Goal: Information Seeking & Learning: Learn about a topic

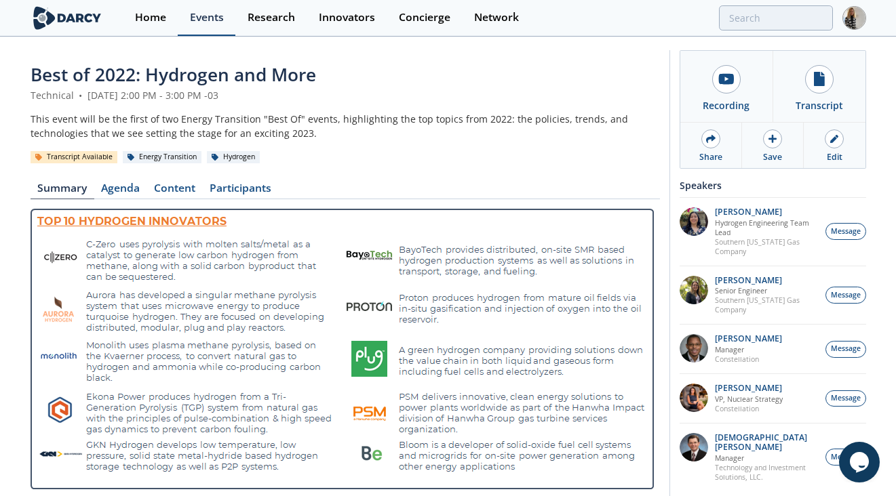
click at [209, 18] on div "Events" at bounding box center [207, 17] width 34 height 11
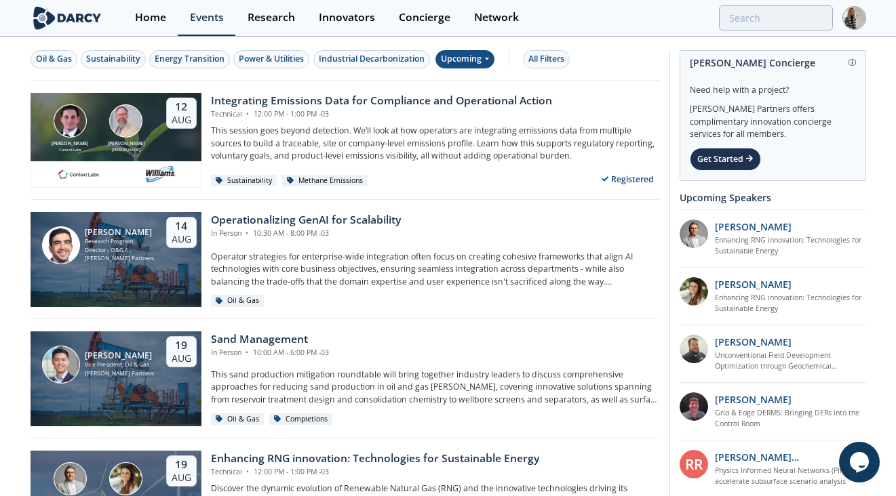
click at [473, 64] on div "Upcoming" at bounding box center [464, 59] width 59 height 18
click at [467, 100] on div "Past" at bounding box center [481, 104] width 84 height 22
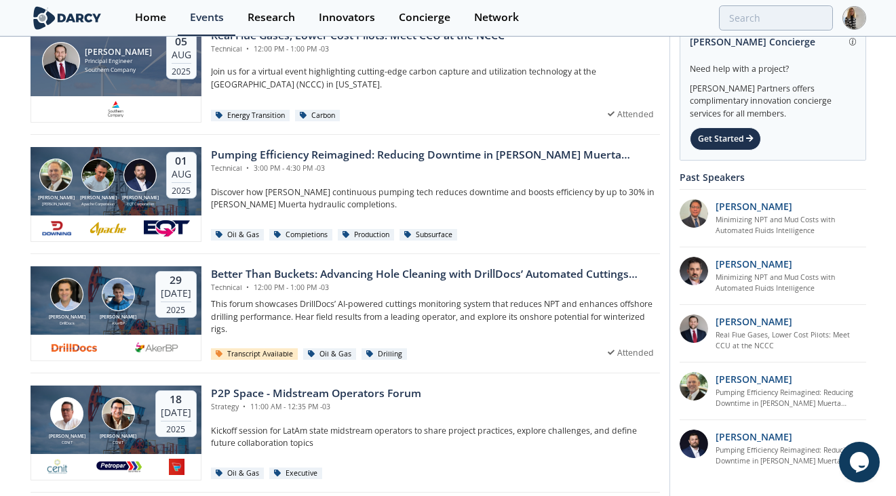
scroll to position [313, 0]
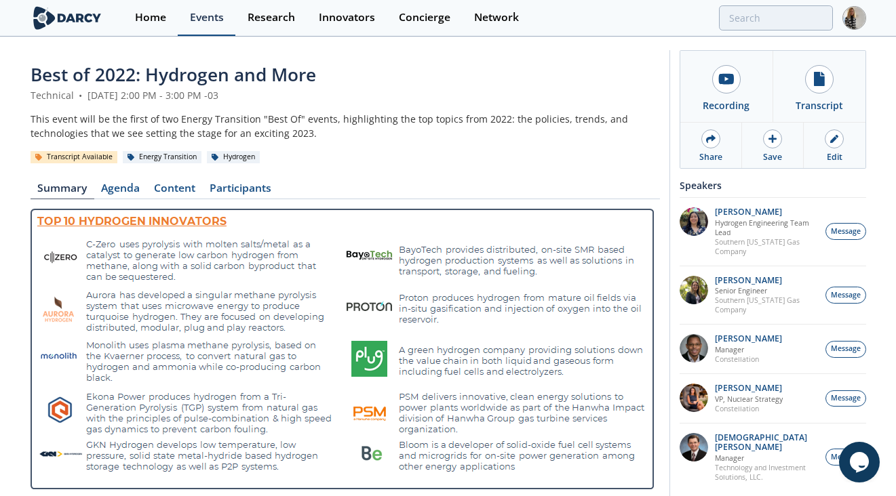
click at [199, 21] on div "Events" at bounding box center [207, 17] width 34 height 11
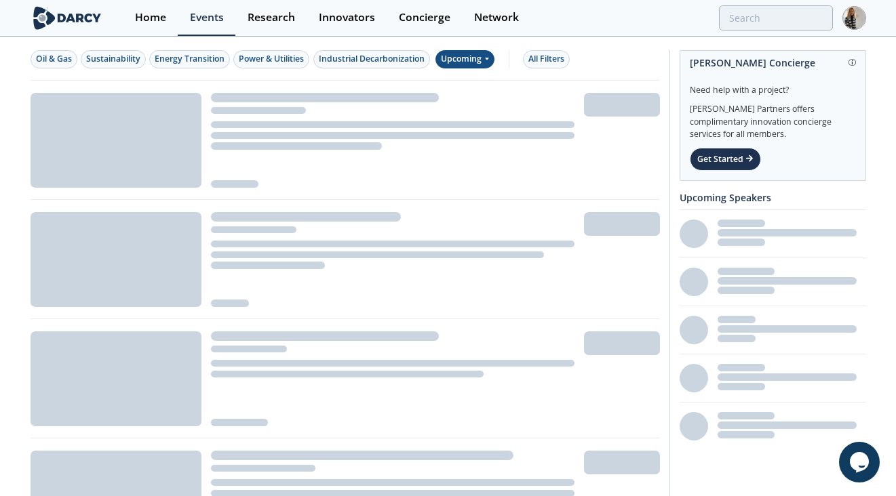
click at [462, 62] on div "Upcoming" at bounding box center [464, 59] width 59 height 18
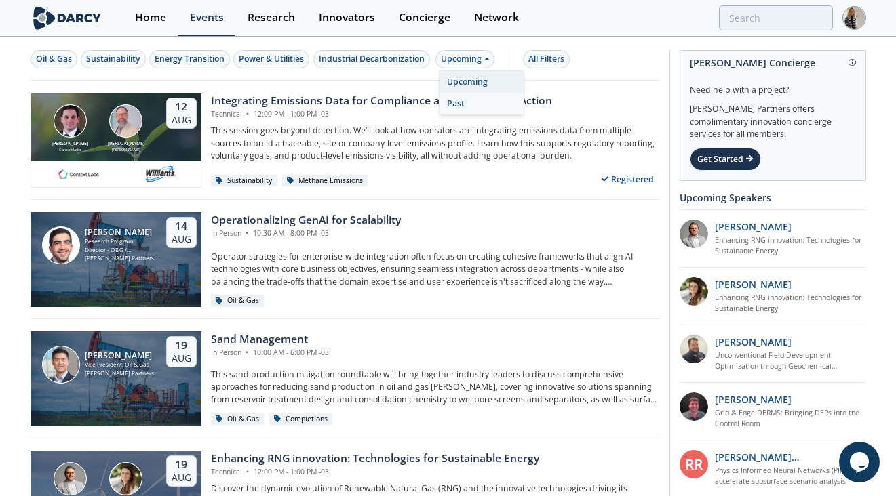
click at [456, 102] on div "Past" at bounding box center [481, 104] width 84 height 22
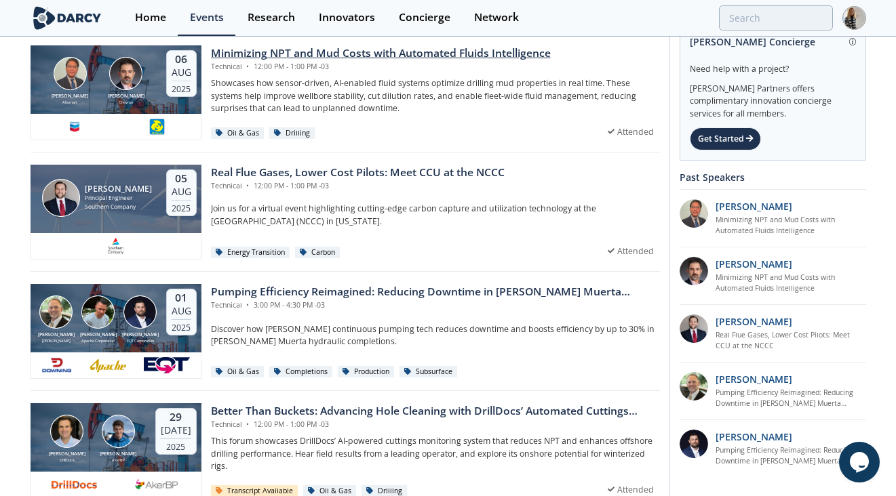
scroll to position [176, 0]
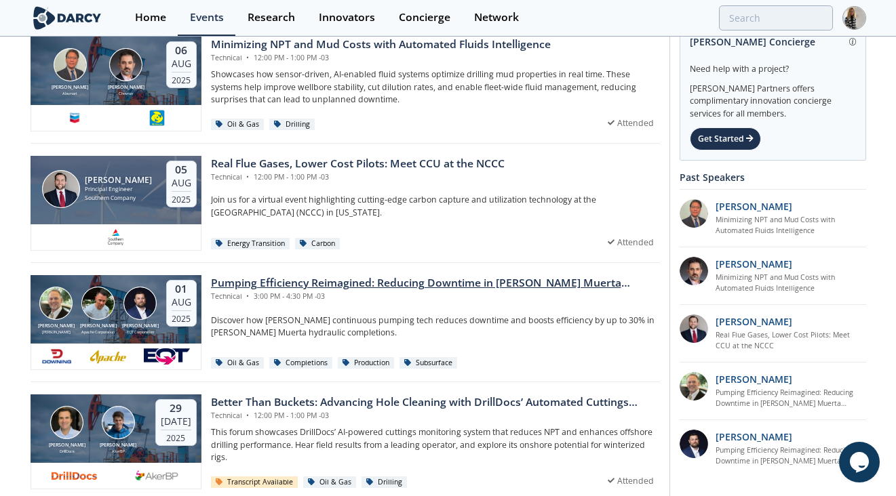
click at [439, 284] on div "Pumping Efficiency Reimagined: Reducing Downtime in [PERSON_NAME] Muerta Comple…" at bounding box center [435, 283] width 449 height 16
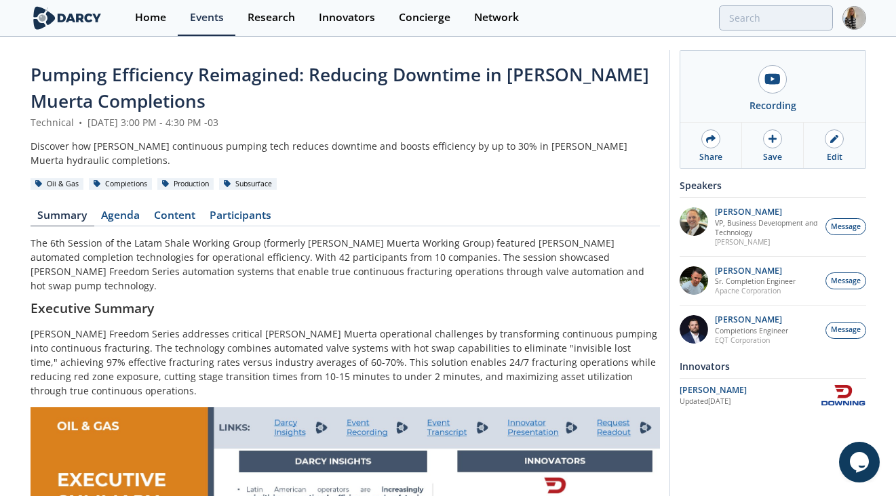
click at [265, 75] on span "Pumping Efficiency Reimagined: Reducing Downtime in [PERSON_NAME] Muerta Comple…" at bounding box center [340, 87] width 618 height 51
click at [129, 100] on span "Pumping Efficiency Reimagined: Reducing Downtime in [PERSON_NAME] Muerta Comple…" at bounding box center [340, 87] width 618 height 51
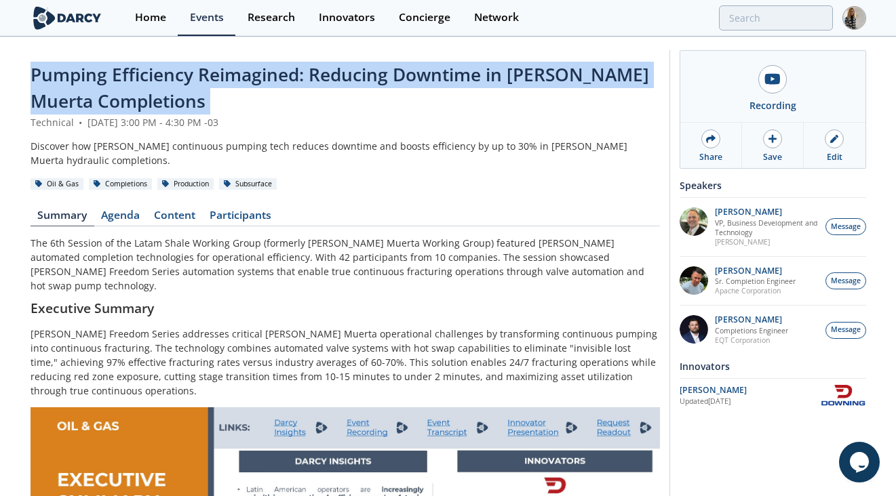
click at [129, 100] on span "Pumping Efficiency Reimagined: Reducing Downtime in [PERSON_NAME] Muerta Comple…" at bounding box center [340, 87] width 618 height 51
copy header "Pumping Efficiency Reimagined: Reducing Downtime in [PERSON_NAME] Muerta Comple…"
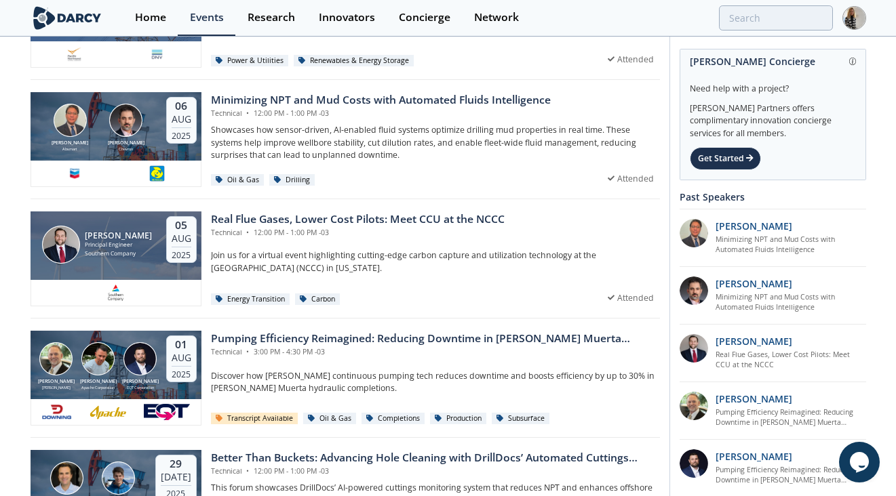
scroll to position [106, 0]
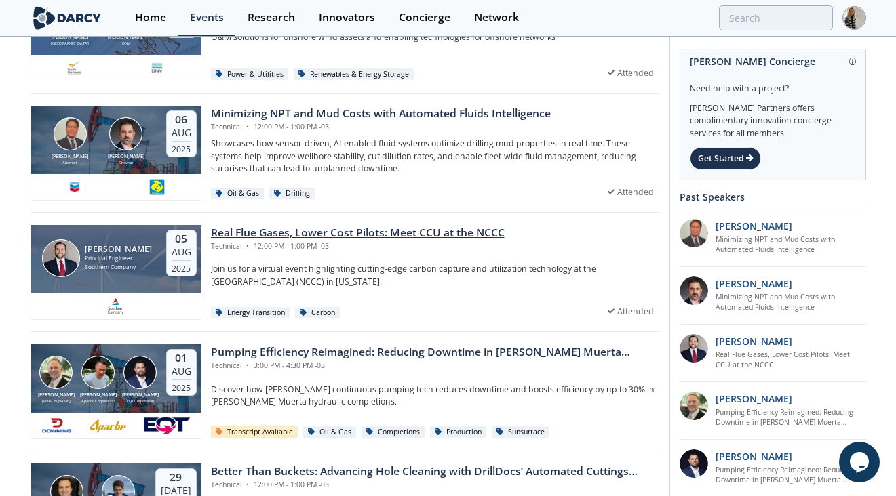
click at [340, 233] on div "Real Flue Gases, Lower Cost Pilots: Meet CCU at the NCCC" at bounding box center [358, 233] width 294 height 16
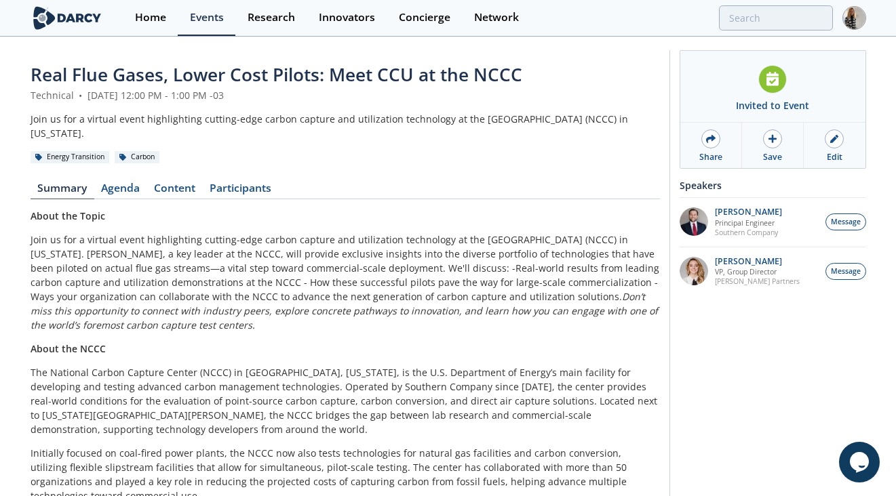
click at [288, 71] on span "Real Flue Gases, Lower Cost Pilots: Meet CCU at the NCCC" at bounding box center [277, 74] width 492 height 24
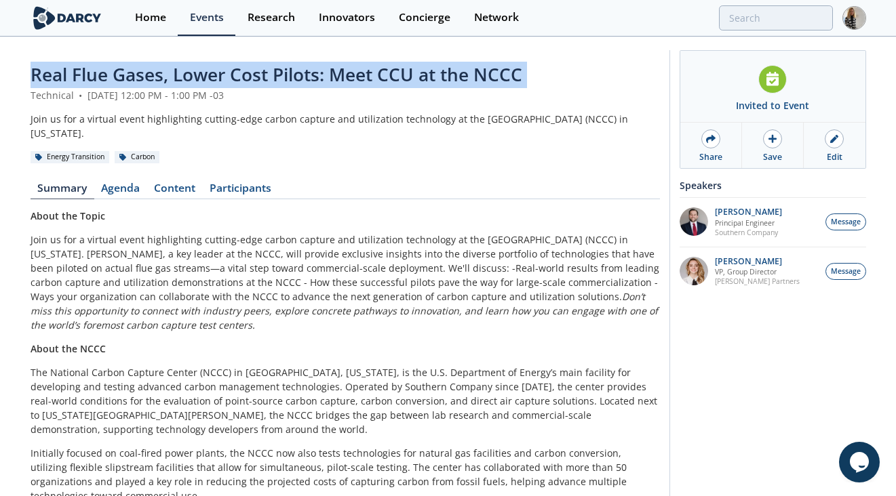
click at [288, 71] on span "Real Flue Gases, Lower Cost Pilots: Meet CCU at the NCCC" at bounding box center [277, 74] width 492 height 24
copy header "Real Flue Gases, Lower Cost Pilots: Meet CCU at the NCCC"
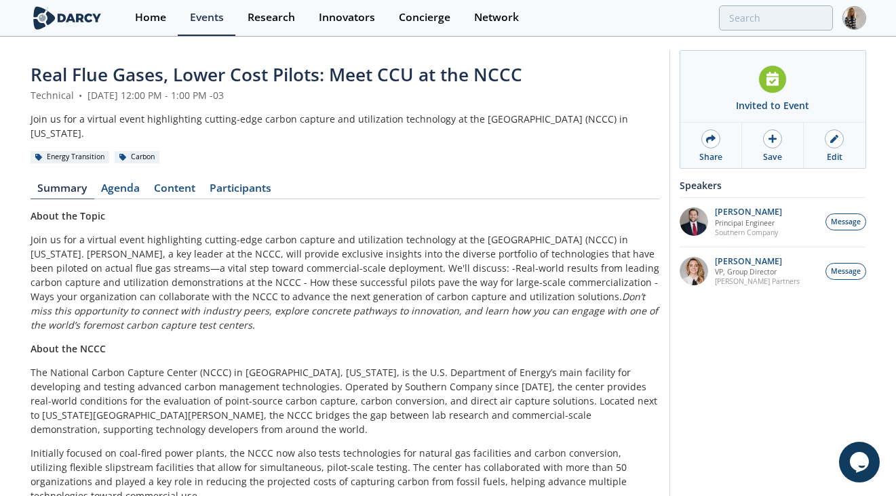
click at [463, 79] on span "Real Flue Gases, Lower Cost Pilots: Meet CCU at the NCCC" at bounding box center [277, 74] width 492 height 24
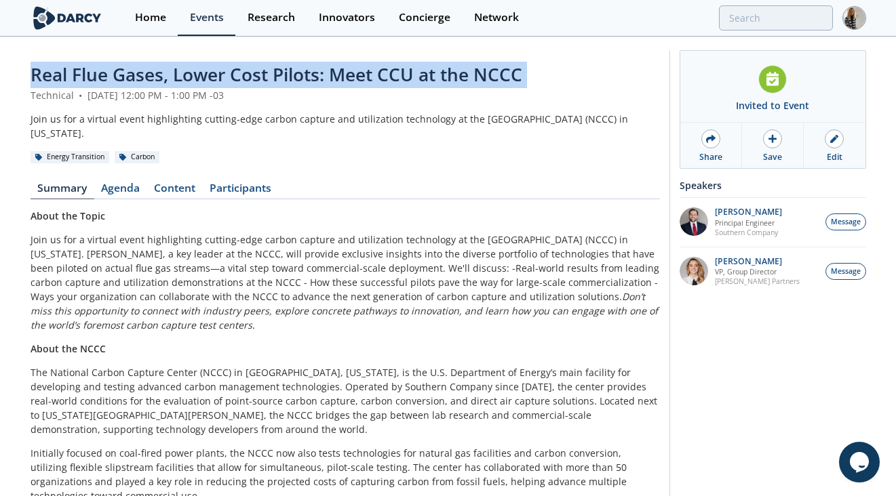
click at [463, 79] on span "Real Flue Gases, Lower Cost Pilots: Meet CCU at the NCCC" at bounding box center [277, 74] width 492 height 24
copy header "Real Flue Gases, Lower Cost Pilots: Meet CCU at the NCCC"
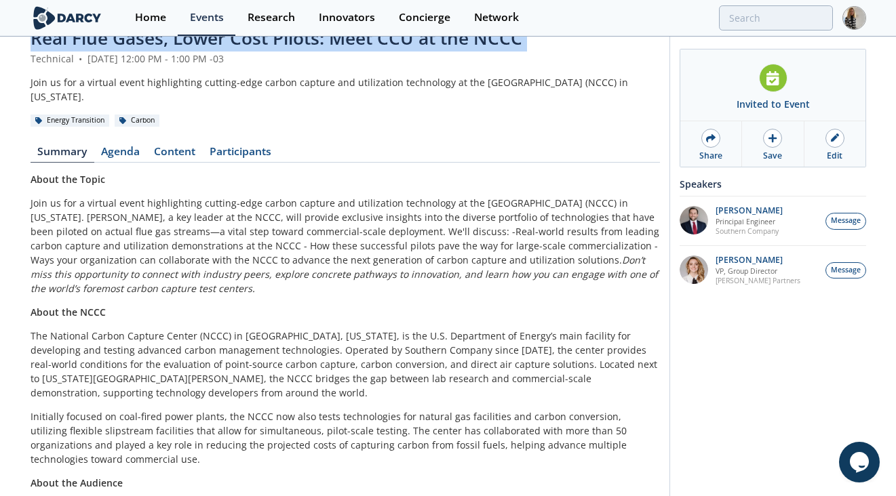
scroll to position [37, 0]
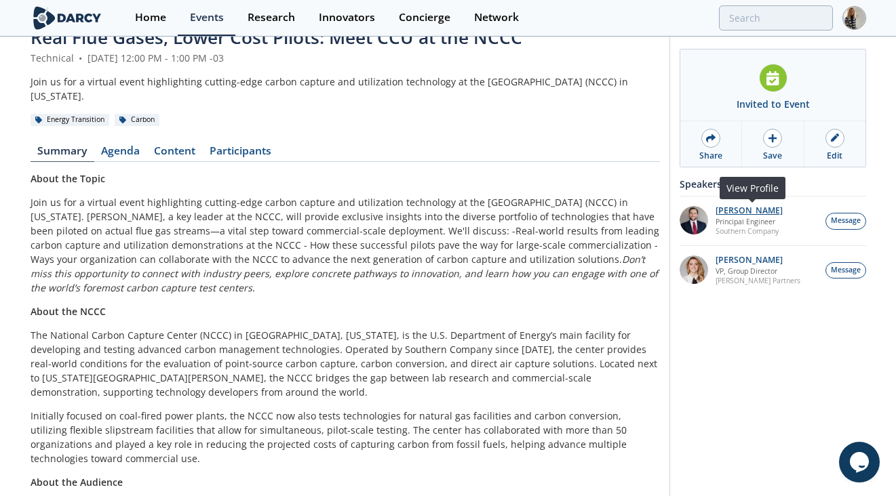
click at [740, 210] on p "John Carroll" at bounding box center [748, 210] width 67 height 9
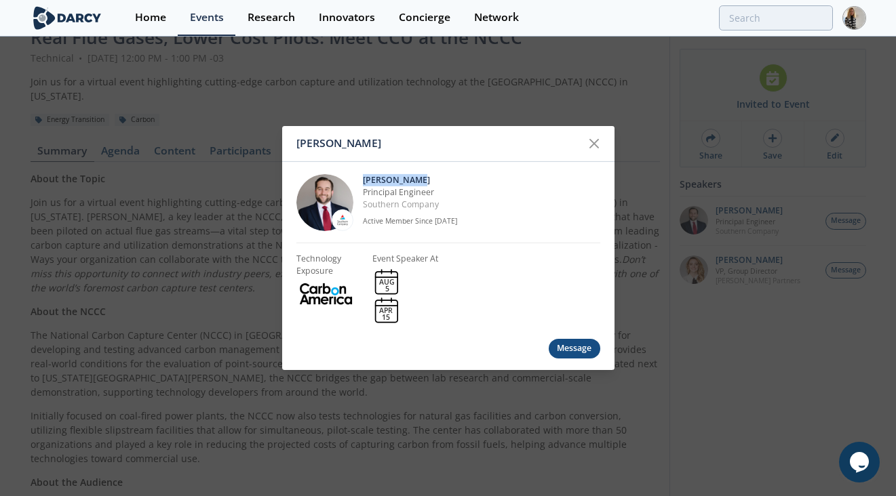
drag, startPoint x: 361, startPoint y: 176, endPoint x: 412, endPoint y: 180, distance: 51.6
click at [412, 180] on div "John Carroll Principal Engineer Southern Company Active Member Since Oct. 2024" at bounding box center [448, 202] width 304 height 81
copy p "John Carroll"
click at [595, 138] on icon at bounding box center [594, 144] width 16 height 16
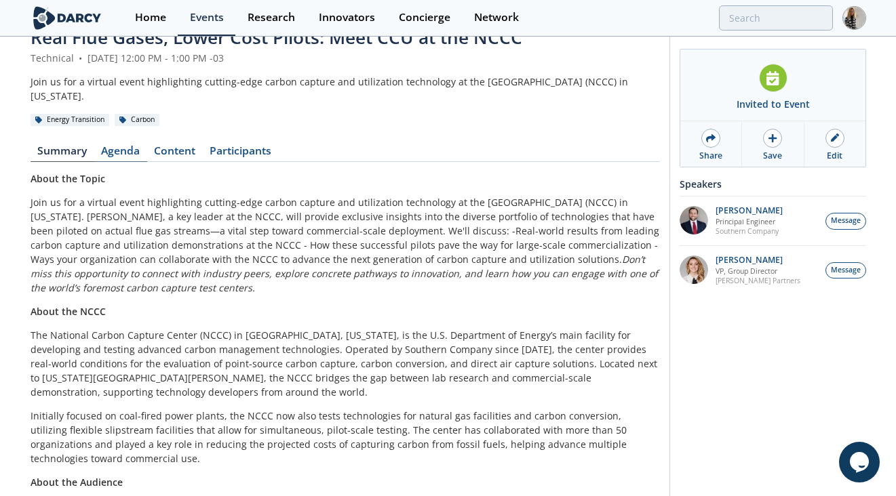
click at [134, 148] on link "Agenda" at bounding box center [120, 154] width 53 height 16
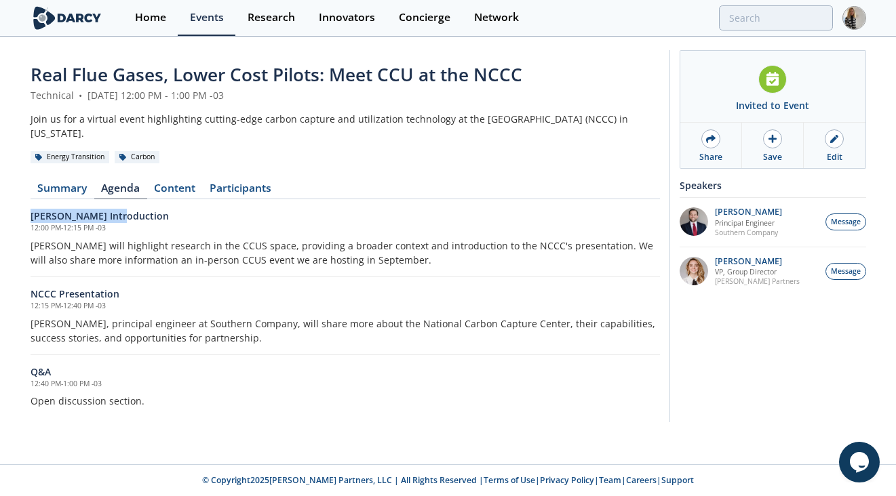
drag, startPoint x: 129, startPoint y: 211, endPoint x: 3, endPoint y: 204, distance: 126.3
click at [3, 204] on div "Real Flue Gases, Lower Cost Pilots: Meet CCU at the NCCC Technical • August 5, …" at bounding box center [448, 239] width 896 height 403
copy h6 "Darcy Introduction"
drag, startPoint x: 127, startPoint y: 295, endPoint x: 14, endPoint y: 287, distance: 114.2
click at [14, 287] on div "Real Flue Gases, Lower Cost Pilots: Meet CCU at the NCCC Technical • August 5, …" at bounding box center [448, 239] width 896 height 403
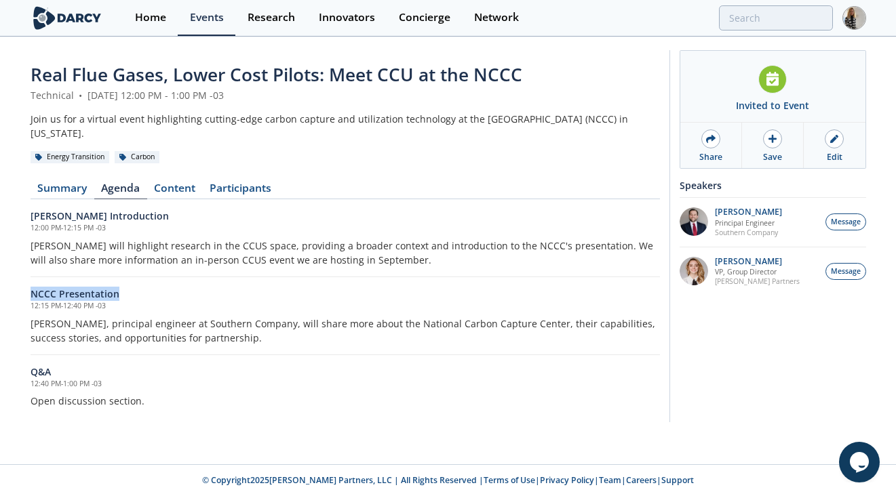
copy h6 "NCCC Presentation"
click at [736, 208] on p "John Carroll" at bounding box center [748, 211] width 67 height 9
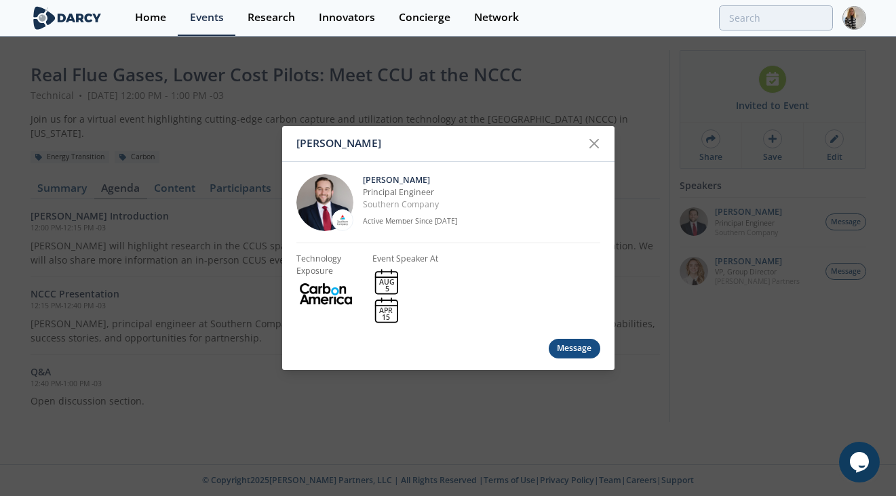
drag, startPoint x: 414, startPoint y: 172, endPoint x: 406, endPoint y: 174, distance: 7.7
click at [411, 174] on div "John Carroll Principal Engineer Southern Company Active Member Since Oct. 2024" at bounding box center [448, 202] width 304 height 81
click at [411, 178] on p "John Carroll" at bounding box center [481, 180] width 237 height 12
drag, startPoint x: 411, startPoint y: 178, endPoint x: 362, endPoint y: 183, distance: 49.0
click at [363, 183] on p "John Carroll" at bounding box center [481, 180] width 237 height 12
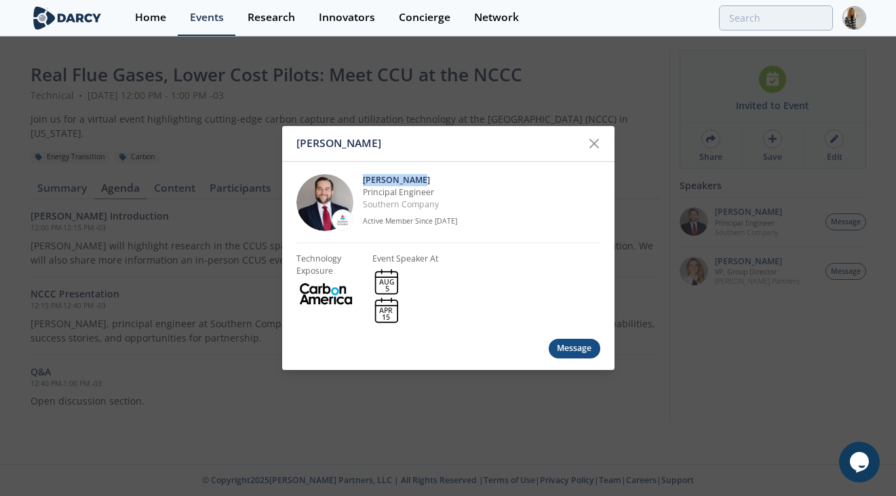
copy p "John Carroll"
click at [595, 144] on icon at bounding box center [594, 144] width 8 height 8
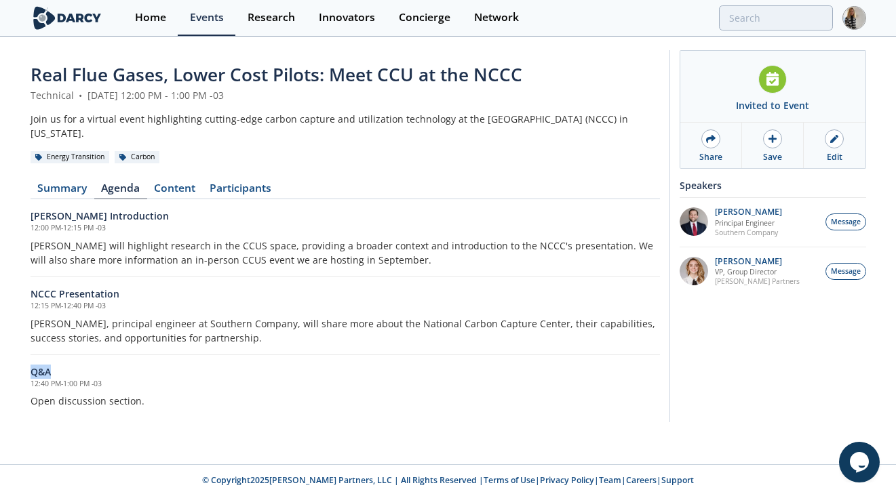
drag, startPoint x: 54, startPoint y: 371, endPoint x: 26, endPoint y: 372, distance: 27.1
click at [26, 372] on div "Real Flue Gases, Lower Cost Pilots: Meet CCU at the NCCC Technical • August 5, …" at bounding box center [448, 239] width 896 height 403
copy h6 "Q&A"
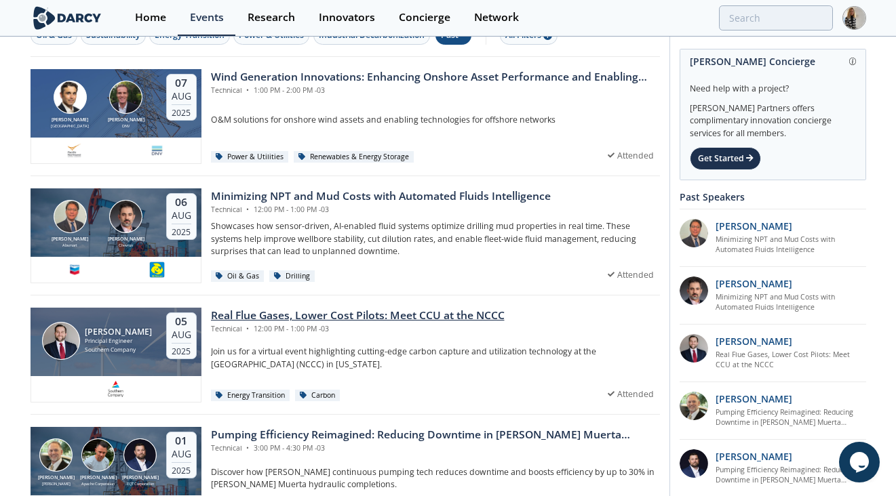
scroll to position [19, 0]
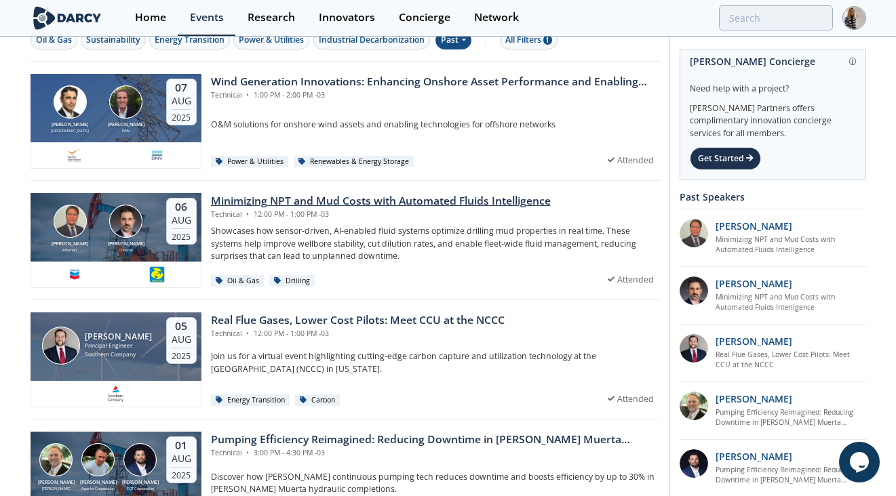
click at [365, 202] on div "Minimizing NPT and Mud Costs with Automated Fluids Intelligence" at bounding box center [381, 201] width 340 height 16
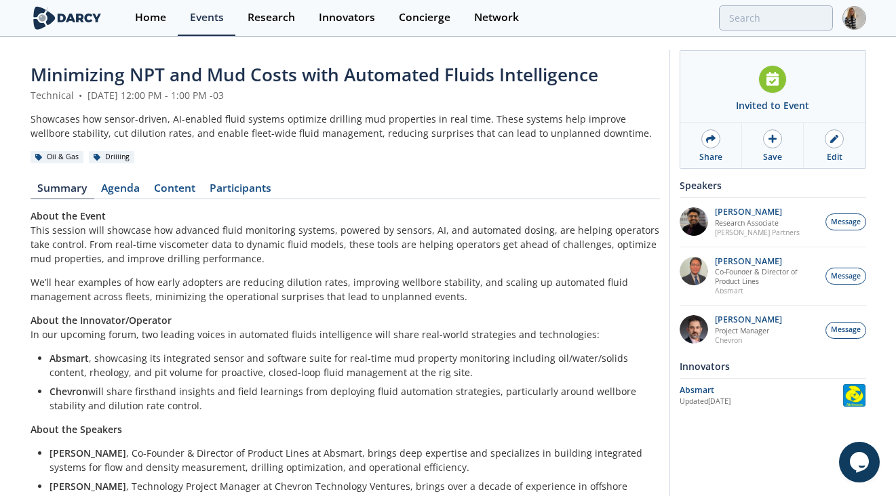
click at [281, 76] on span "Minimizing NPT and Mud Costs with Automated Fluids Intelligence" at bounding box center [315, 74] width 568 height 24
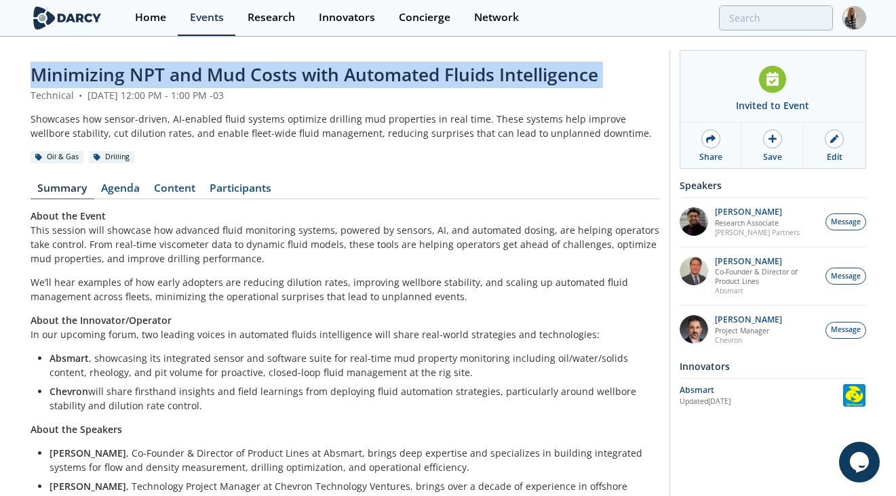
click at [281, 76] on span "Minimizing NPT and Mud Costs with Automated Fluids Intelligence" at bounding box center [315, 74] width 568 height 24
copy header "Minimizing NPT and Mud Costs with Automated Fluids Intelligence"
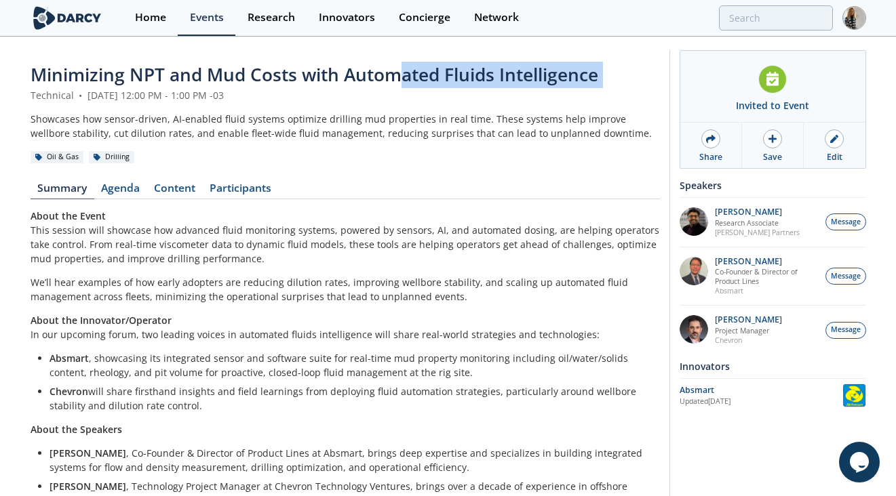
click at [396, 76] on span "Minimizing NPT and Mud Costs with Automated Fluids Intelligence" at bounding box center [315, 74] width 568 height 24
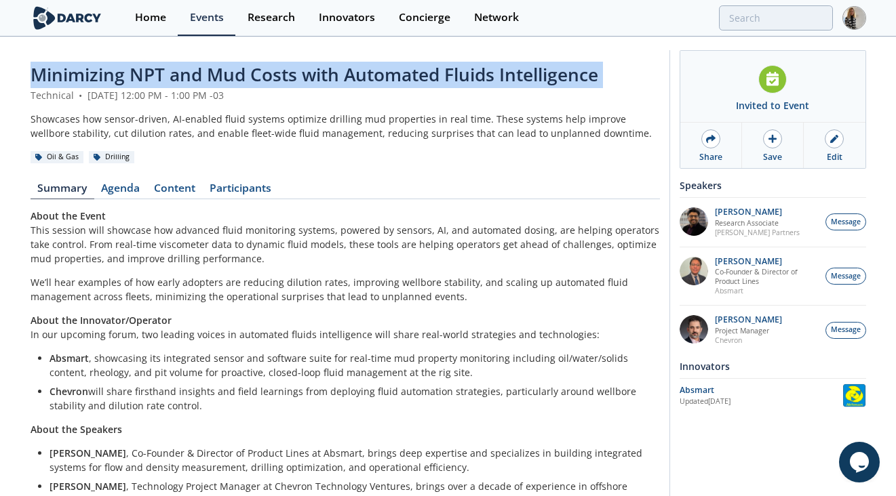
click at [396, 76] on span "Minimizing NPT and Mud Costs with Automated Fluids Intelligence" at bounding box center [315, 74] width 568 height 24
copy header "Minimizing NPT and Mud Costs with Automated Fluids Intelligence"
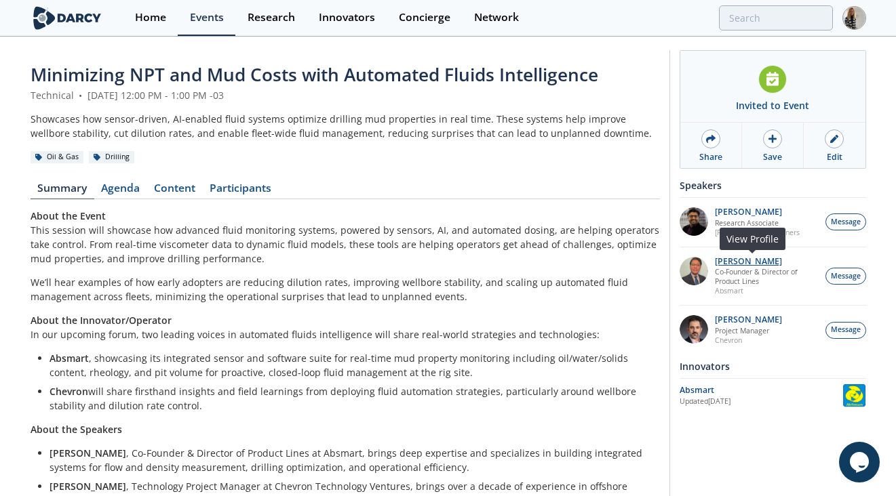
click at [731, 262] on p "[PERSON_NAME]" at bounding box center [766, 261] width 103 height 9
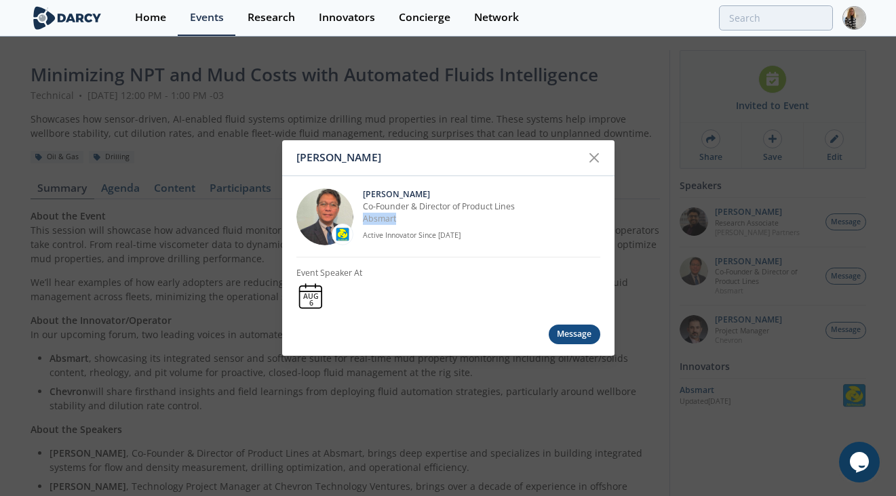
drag, startPoint x: 401, startPoint y: 218, endPoint x: 361, endPoint y: 219, distance: 39.3
click at [361, 219] on div "Victor Saet Co-Founder & Director of Product Lines Absmart Active Innovator Sin…" at bounding box center [448, 216] width 304 height 81
drag, startPoint x: 363, startPoint y: 193, endPoint x: 407, endPoint y: 192, distance: 43.4
click at [407, 192] on p "[PERSON_NAME]" at bounding box center [481, 194] width 237 height 12
click at [595, 153] on icon at bounding box center [594, 158] width 16 height 16
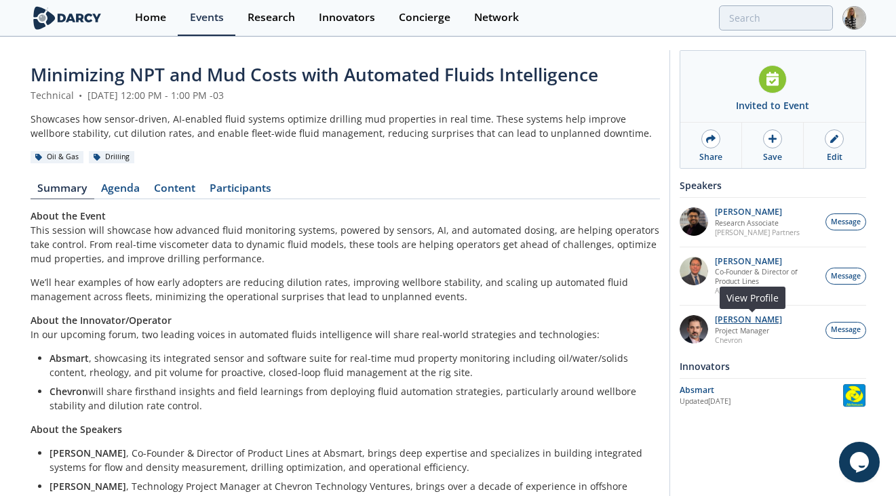
click at [728, 317] on p "[PERSON_NAME]" at bounding box center [748, 319] width 67 height 9
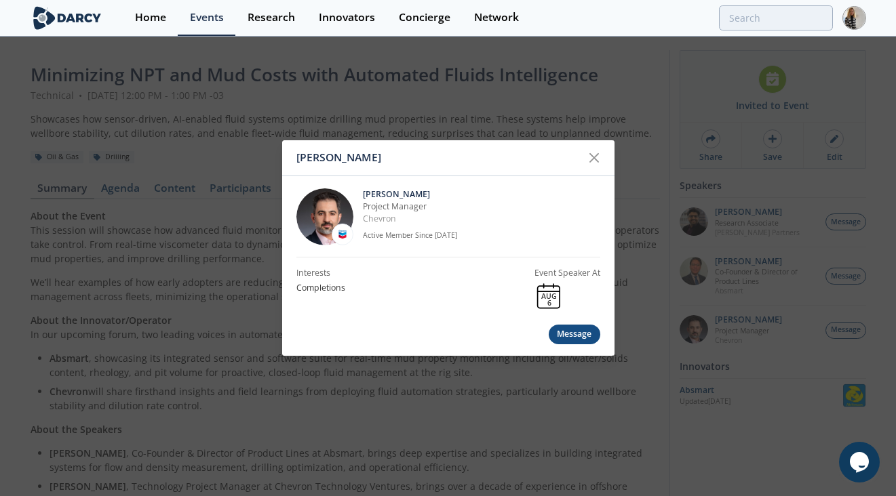
drag, startPoint x: 365, startPoint y: 195, endPoint x: 424, endPoint y: 196, distance: 59.0
click at [424, 196] on p "[PERSON_NAME]" at bounding box center [481, 194] width 237 height 12
click at [598, 153] on icon at bounding box center [594, 158] width 16 height 16
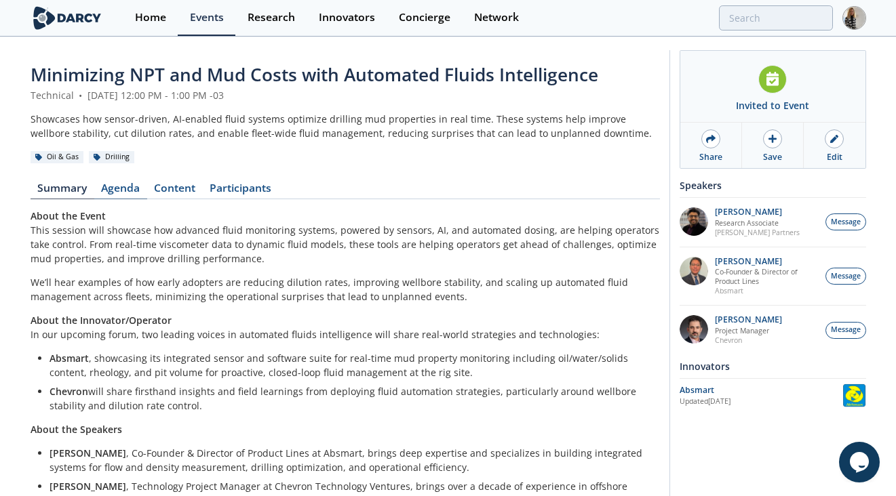
click at [115, 192] on link "Agenda" at bounding box center [120, 191] width 53 height 16
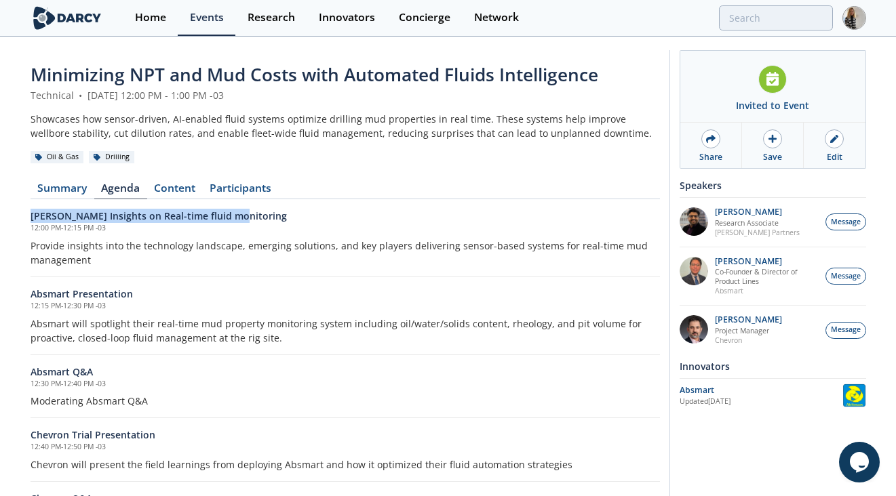
drag, startPoint x: 237, startPoint y: 218, endPoint x: 22, endPoint y: 208, distance: 215.2
click at [22, 208] on div "Minimizing NPT and Mud Costs with Automated Fluids Intelligence Technical • Aug…" at bounding box center [448, 303] width 896 height 531
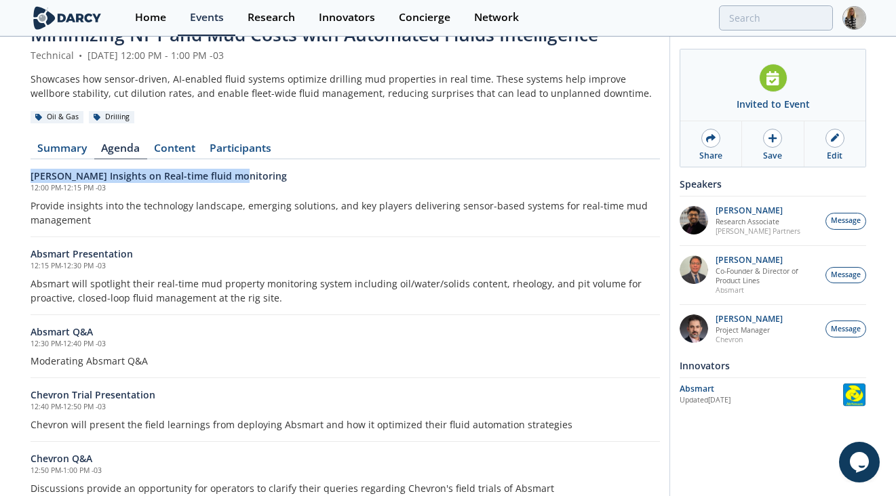
scroll to position [45, 0]
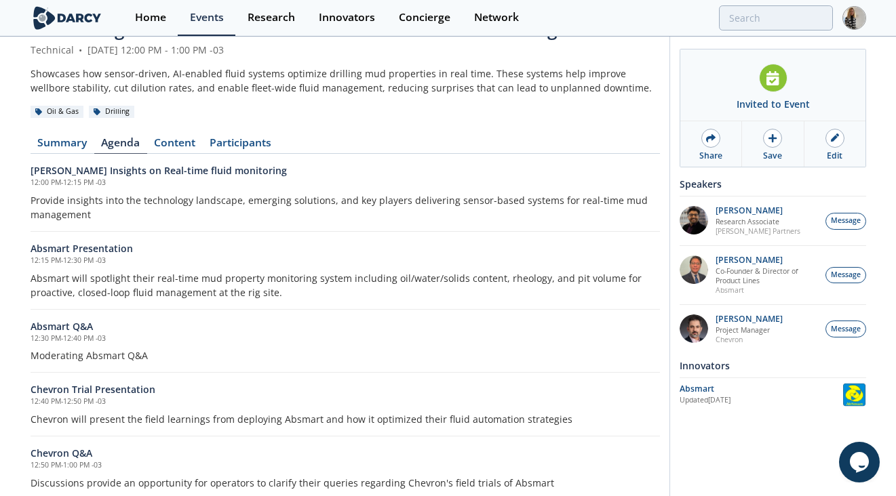
click at [101, 247] on h6 "Absmart Presentation" at bounding box center [345, 248] width 629 height 14
click at [748, 258] on p "[PERSON_NAME]" at bounding box center [766, 260] width 103 height 9
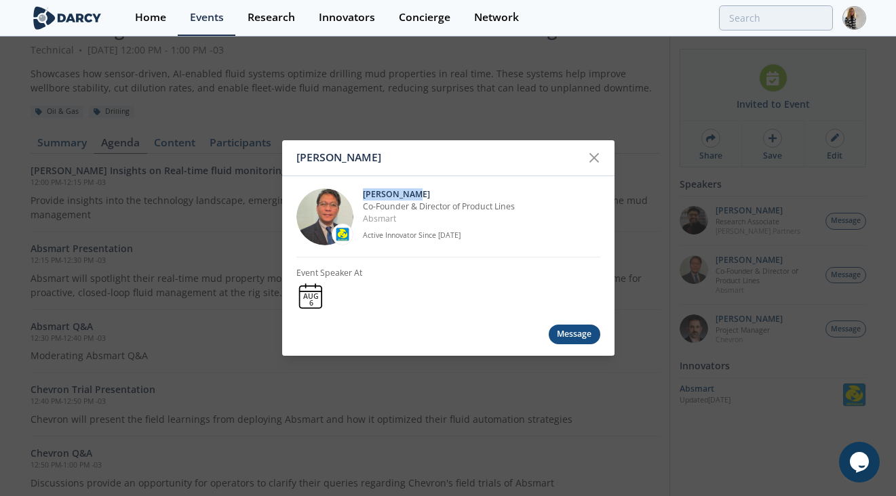
drag, startPoint x: 363, startPoint y: 190, endPoint x: 410, endPoint y: 193, distance: 46.9
click at [410, 193] on p "[PERSON_NAME]" at bounding box center [481, 194] width 237 height 12
click at [593, 155] on icon at bounding box center [594, 158] width 16 height 16
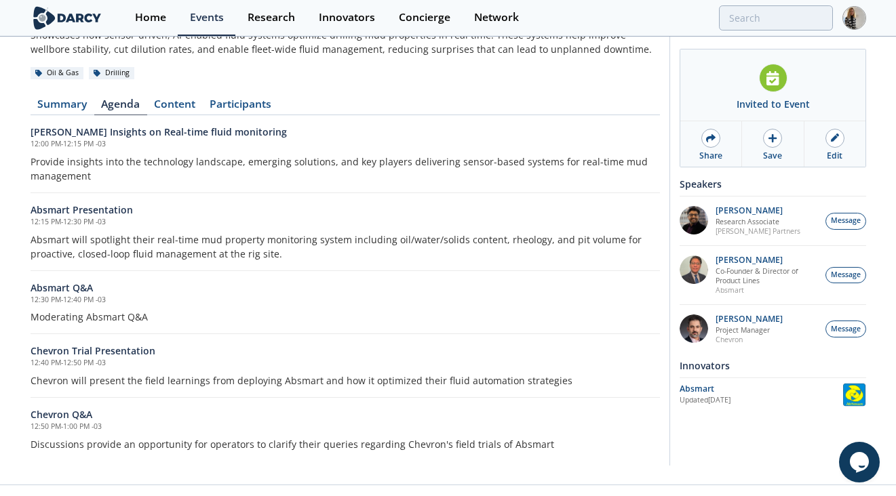
scroll to position [103, 0]
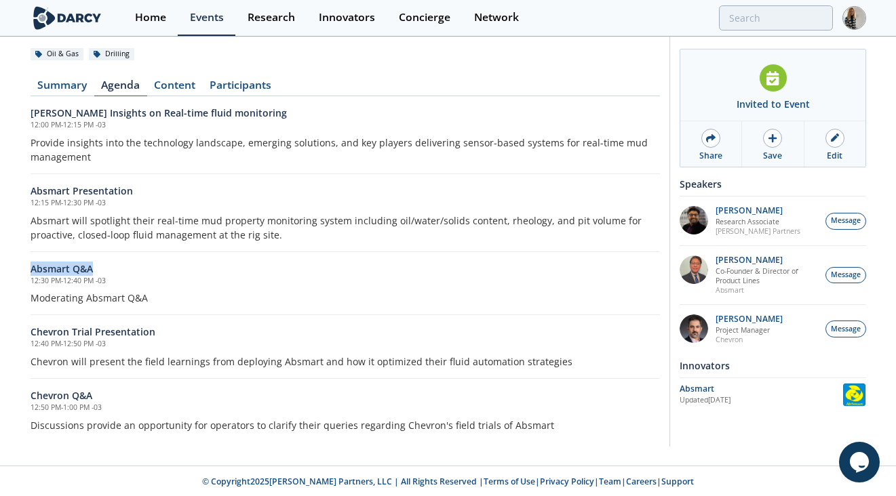
drag, startPoint x: 99, startPoint y: 268, endPoint x: 28, endPoint y: 266, distance: 71.2
click at [28, 266] on div "Minimizing NPT and Mud Costs with Automated Fluids Intelligence Technical • Aug…" at bounding box center [448, 200] width 896 height 531
click at [143, 330] on h6 "Chevron Trial Presentation" at bounding box center [345, 330] width 629 height 14
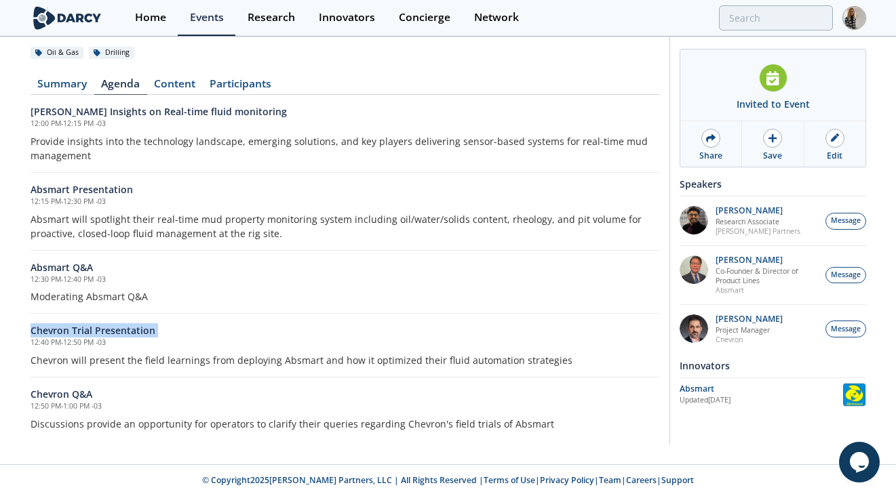
click at [143, 330] on h6 "Chevron Trial Presentation" at bounding box center [345, 330] width 629 height 14
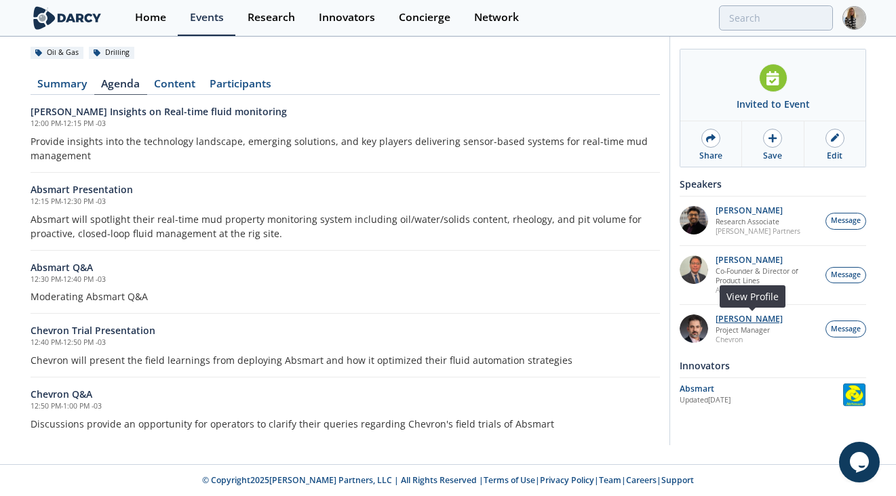
click at [750, 318] on p "[PERSON_NAME]" at bounding box center [748, 319] width 67 height 9
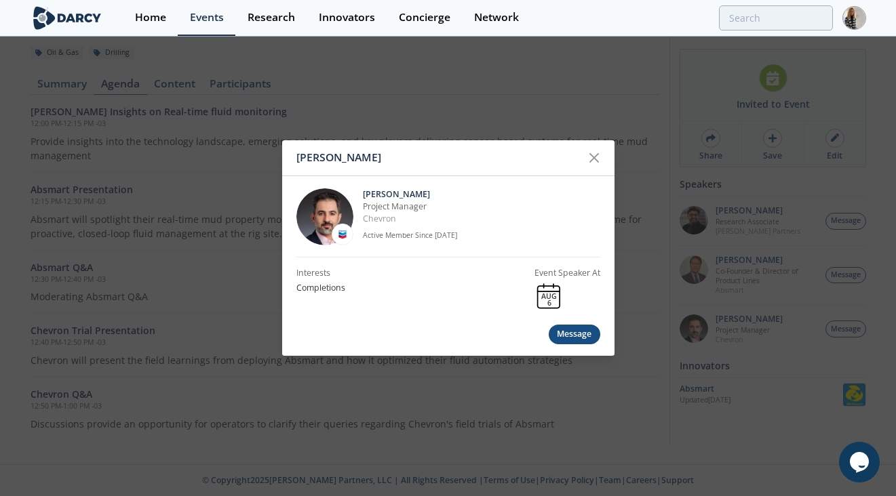
drag, startPoint x: 363, startPoint y: 190, endPoint x: 423, endPoint y: 191, distance: 59.7
click at [423, 191] on p "[PERSON_NAME]" at bounding box center [481, 194] width 237 height 12
click at [598, 152] on icon at bounding box center [594, 158] width 16 height 16
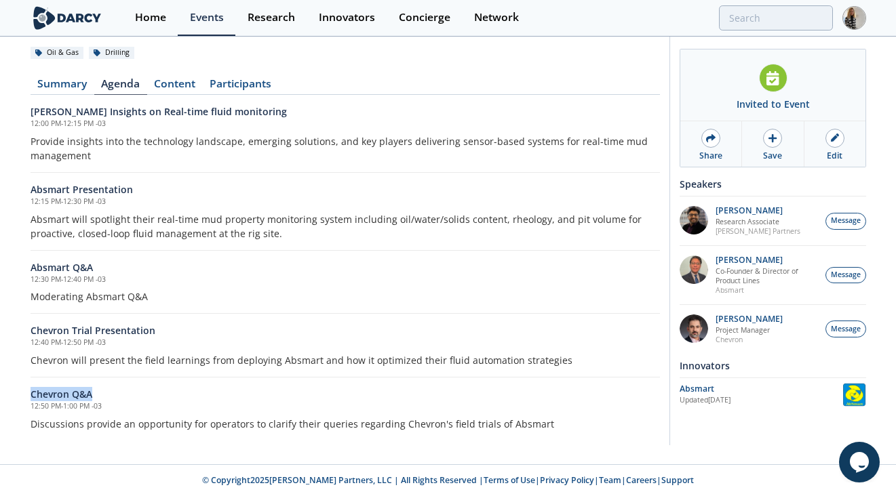
drag, startPoint x: 99, startPoint y: 391, endPoint x: 16, endPoint y: 389, distance: 82.8
click at [16, 390] on div "Minimizing NPT and Mud Costs with Automated Fluids Intelligence Technical • Aug…" at bounding box center [448, 199] width 896 height 531
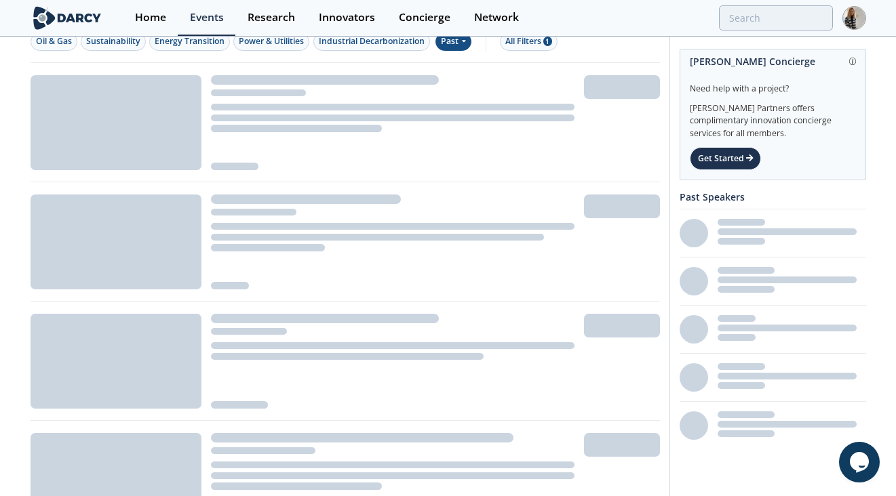
scroll to position [19, 0]
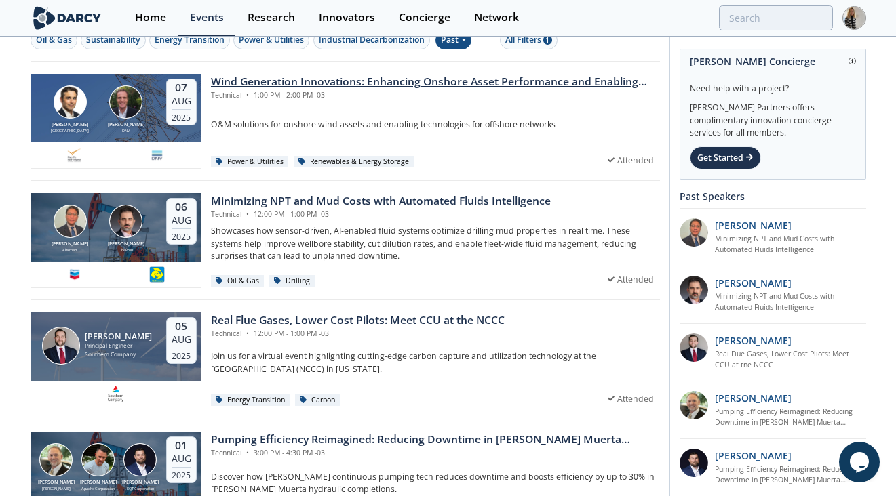
click at [515, 81] on div "Wind Generation Innovations: Enhancing Onshore Asset Performance and Enabling O…" at bounding box center [435, 82] width 449 height 16
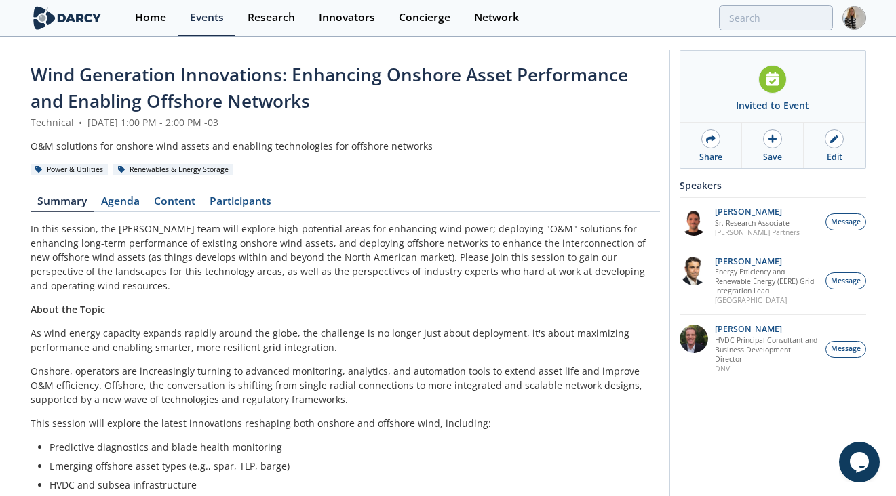
click at [257, 99] on span "Wind Generation Innovations: Enhancing Onshore Asset Performance and Enabling O…" at bounding box center [329, 87] width 597 height 51
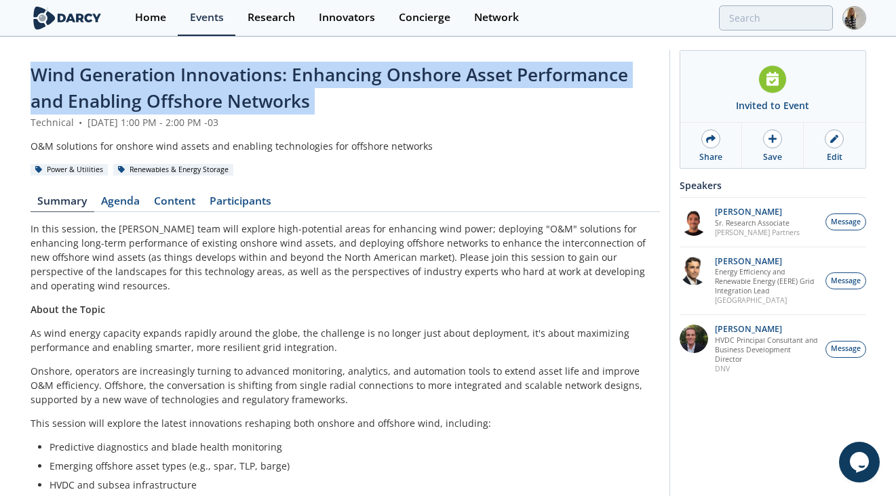
click at [257, 99] on span "Wind Generation Innovations: Enhancing Onshore Asset Performance and Enabling O…" at bounding box center [329, 87] width 597 height 51
click at [281, 94] on span "Wind Generation Innovations: Enhancing Onshore Asset Performance and Enabling O…" at bounding box center [329, 87] width 597 height 51
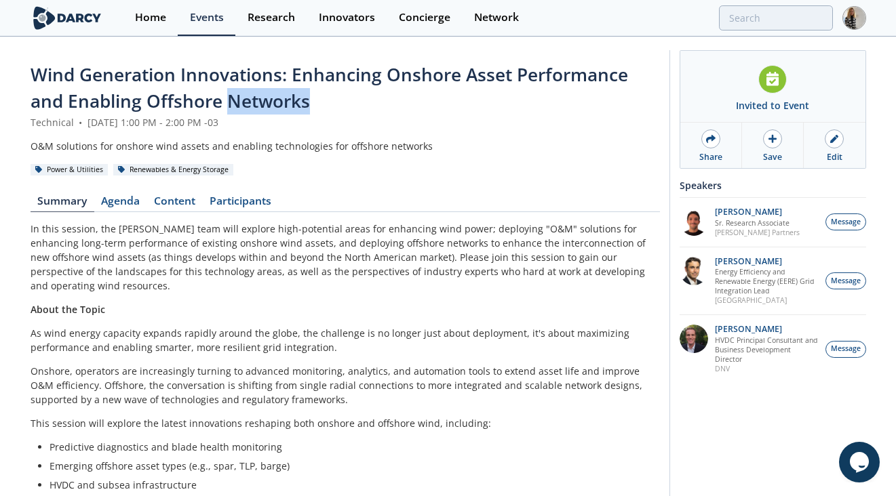
click at [281, 94] on span "Wind Generation Innovations: Enhancing Onshore Asset Performance and Enabling O…" at bounding box center [329, 87] width 597 height 51
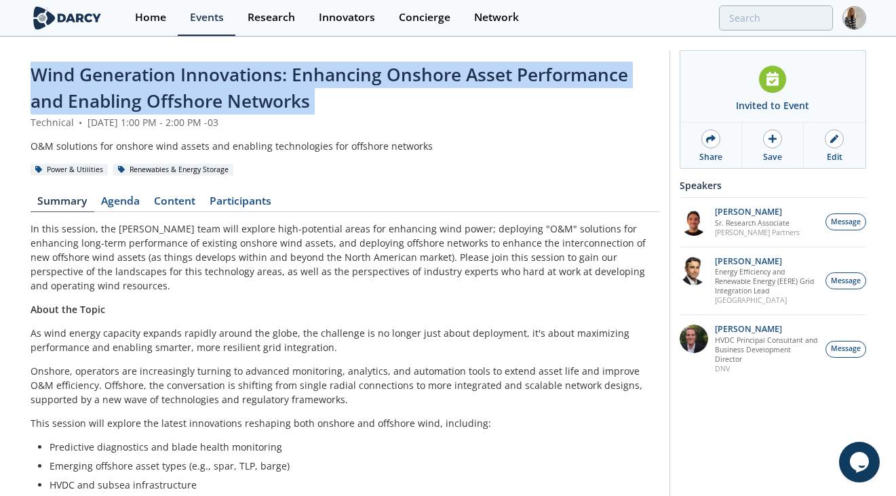
click at [281, 94] on span "Wind Generation Innovations: Enhancing Onshore Asset Performance and Enabling O…" at bounding box center [329, 87] width 597 height 51
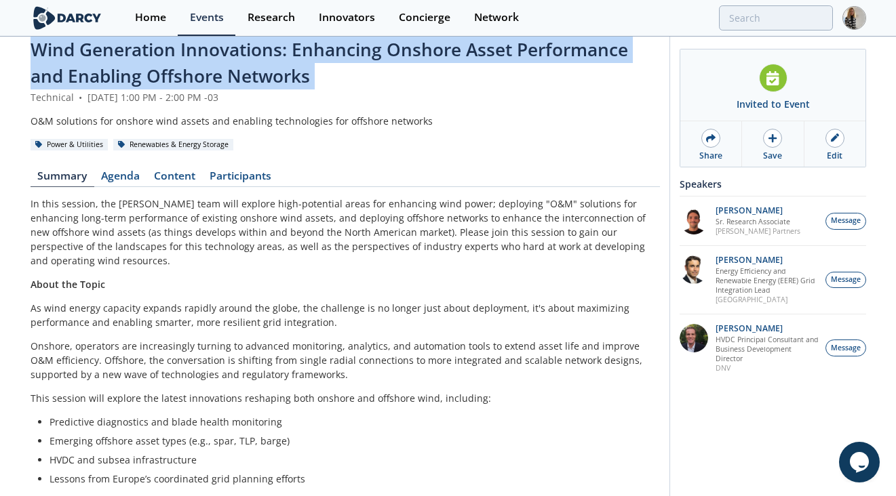
scroll to position [30, 0]
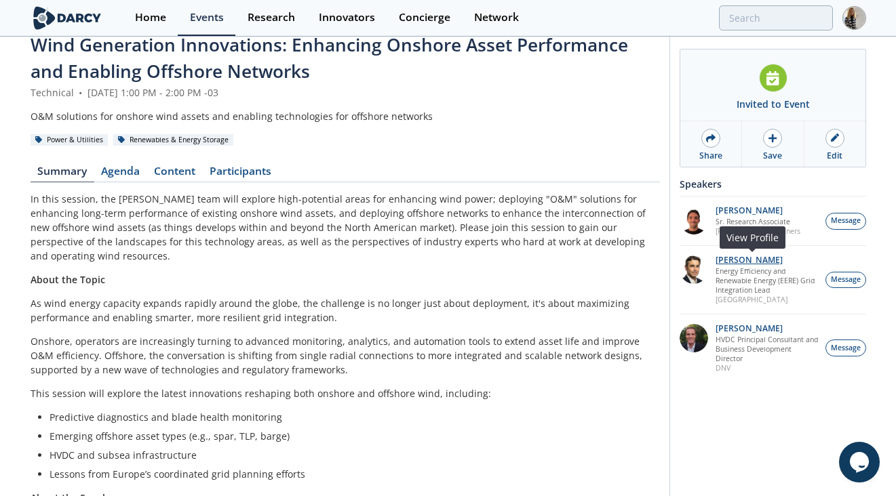
click at [736, 258] on p "Travis Douville" at bounding box center [766, 260] width 103 height 9
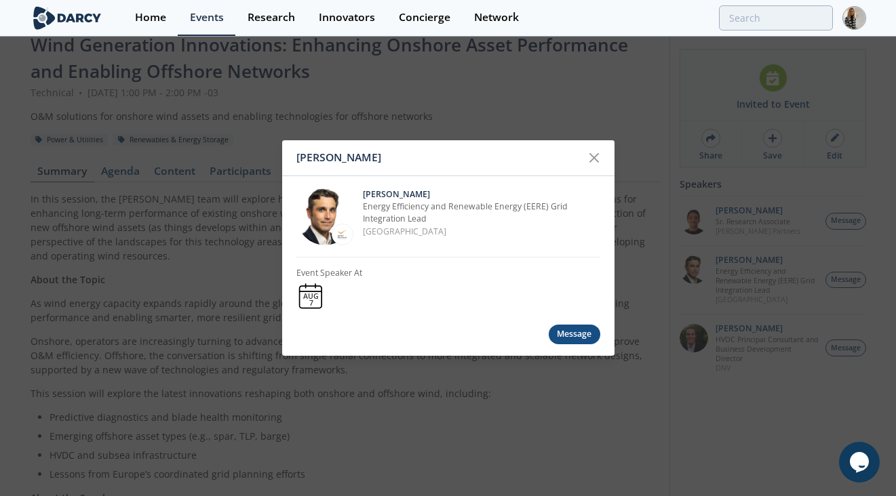
drag, startPoint x: 426, startPoint y: 188, endPoint x: 357, endPoint y: 191, distance: 69.2
click at [357, 191] on div "Travis Douville Energy Efficiency and Renewable Energy (EERE) Grid Integration …" at bounding box center [448, 216] width 304 height 81
click at [441, 186] on div "Travis Douville Energy Efficiency and Renewable Energy (EERE) Grid Integration …" at bounding box center [448, 216] width 304 height 81
drag, startPoint x: 422, startPoint y: 195, endPoint x: 361, endPoint y: 195, distance: 61.0
click at [361, 195] on div "Travis Douville Energy Efficiency and Renewable Energy (EERE) Grid Integration …" at bounding box center [448, 216] width 304 height 81
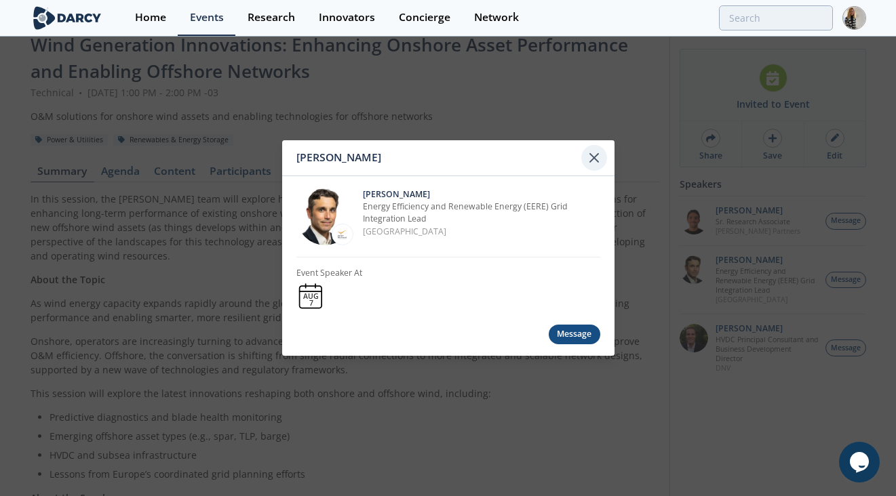
click at [590, 154] on icon at bounding box center [594, 158] width 8 height 8
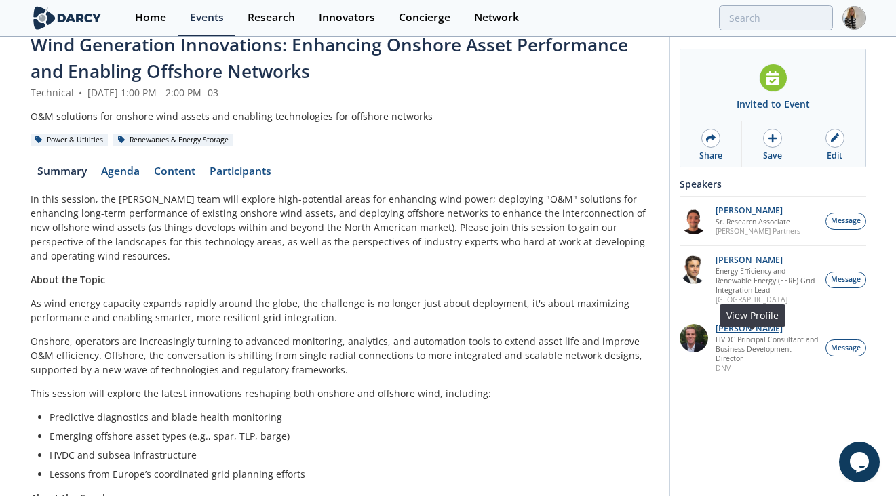
click at [739, 334] on p "Morgan Putnam" at bounding box center [766, 328] width 103 height 9
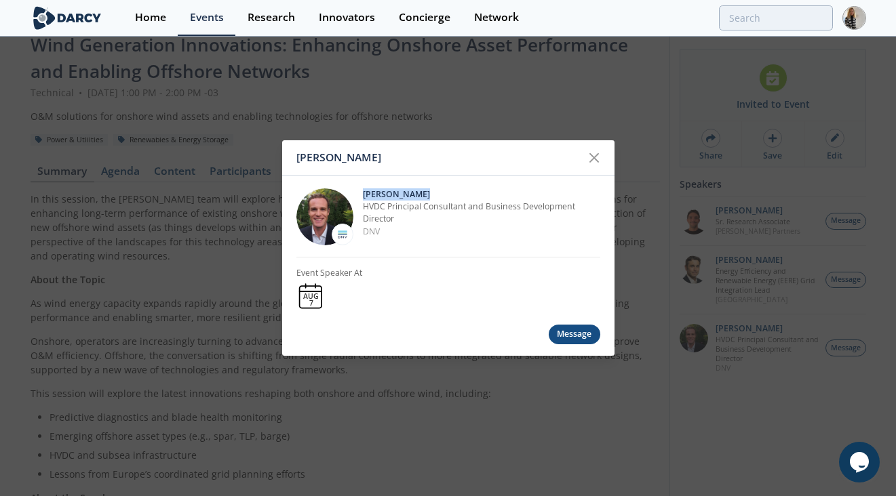
drag, startPoint x: 363, startPoint y: 194, endPoint x: 426, endPoint y: 197, distance: 63.1
click at [426, 197] on p "Morgan Putnam" at bounding box center [481, 194] width 237 height 12
click at [601, 148] on div at bounding box center [594, 158] width 26 height 26
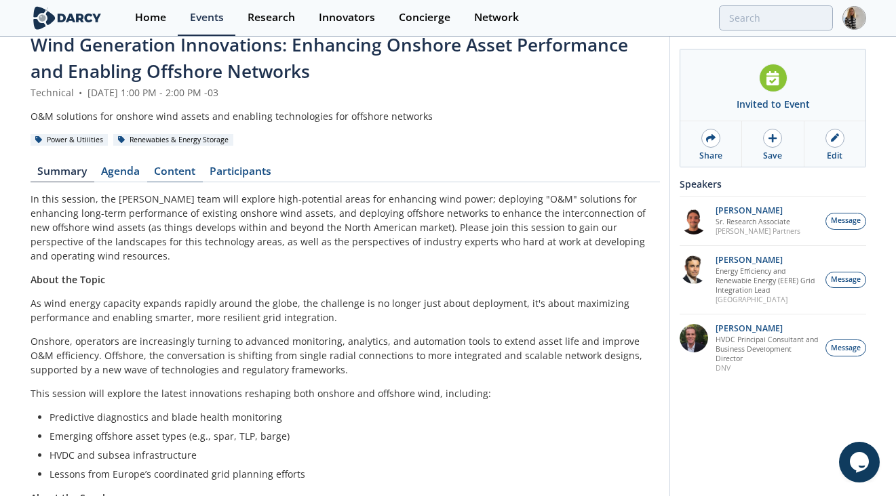
click at [175, 172] on link "Content" at bounding box center [175, 174] width 56 height 16
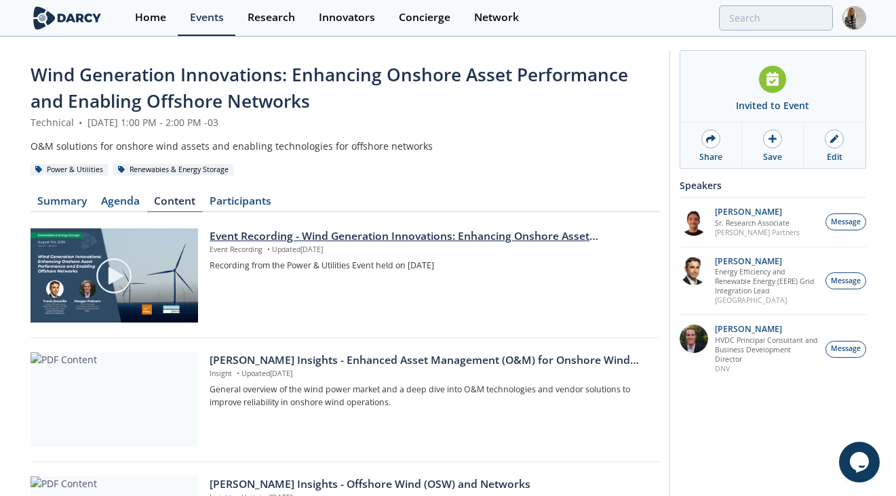
click at [305, 231] on div "Event Recording - Wind Generation Innovations: Enhancing Onshore Asset Performa…" at bounding box center [430, 237] width 440 height 16
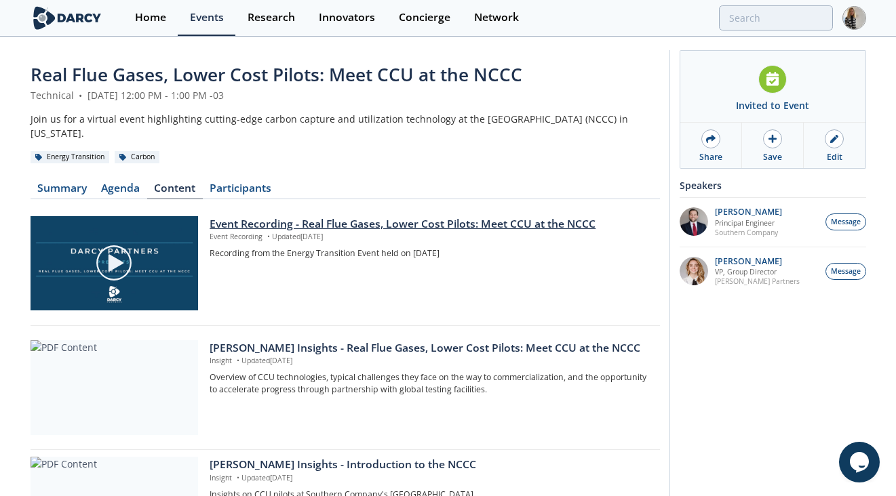
click at [391, 221] on div "Event Recording - Real Flue Gases, Lower Cost Pilots: Meet CCU at the NCCC" at bounding box center [430, 224] width 440 height 16
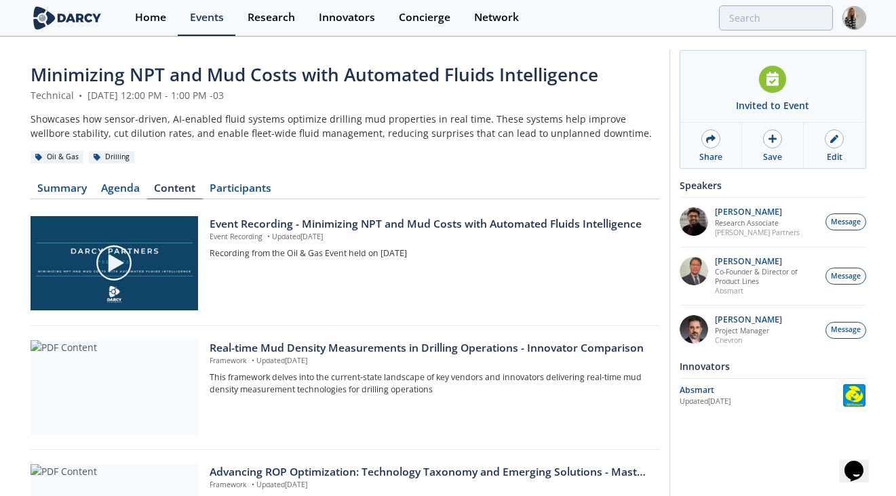
click at [361, 223] on div "Event Recording - Minimizing NPT and Mud Costs with Automated Fluids Intelligen…" at bounding box center [430, 224] width 440 height 16
